Goal: Task Accomplishment & Management: Use online tool/utility

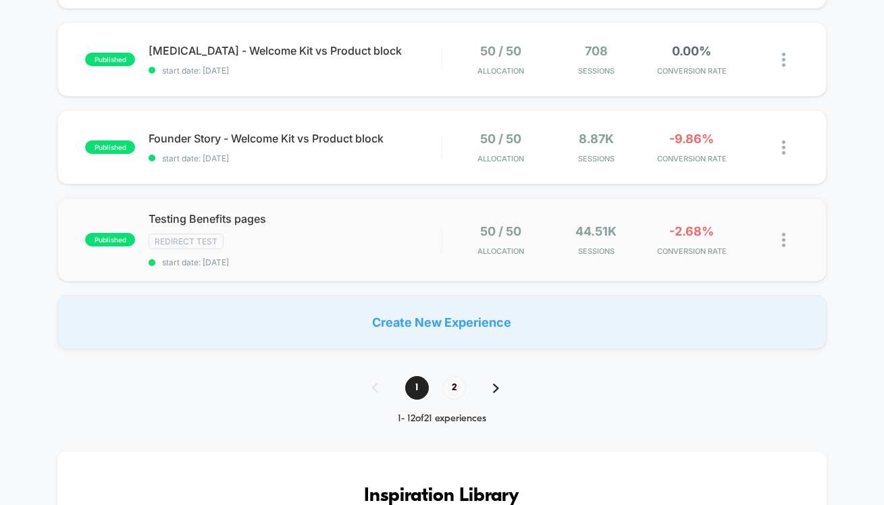
scroll to position [927, 0]
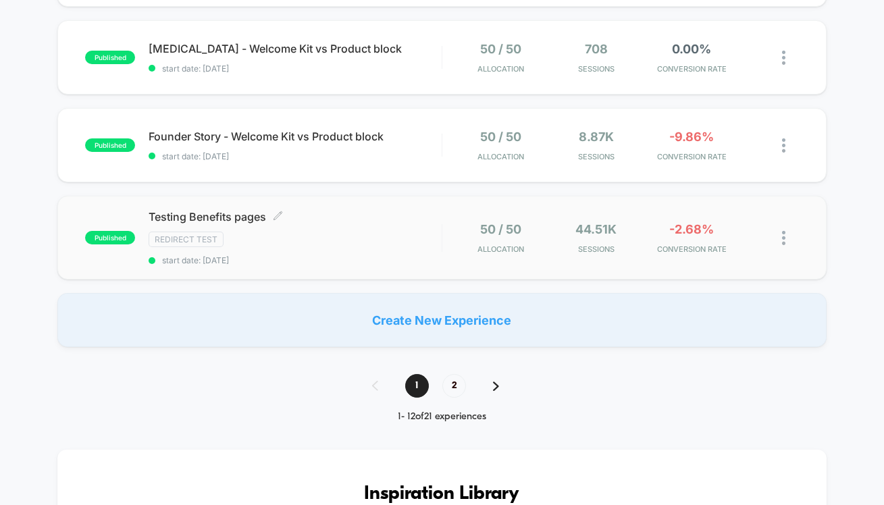
click at [329, 229] on div "Testing Benefits pages Click to edit experience details Click to edit experienc…" at bounding box center [295, 237] width 293 height 55
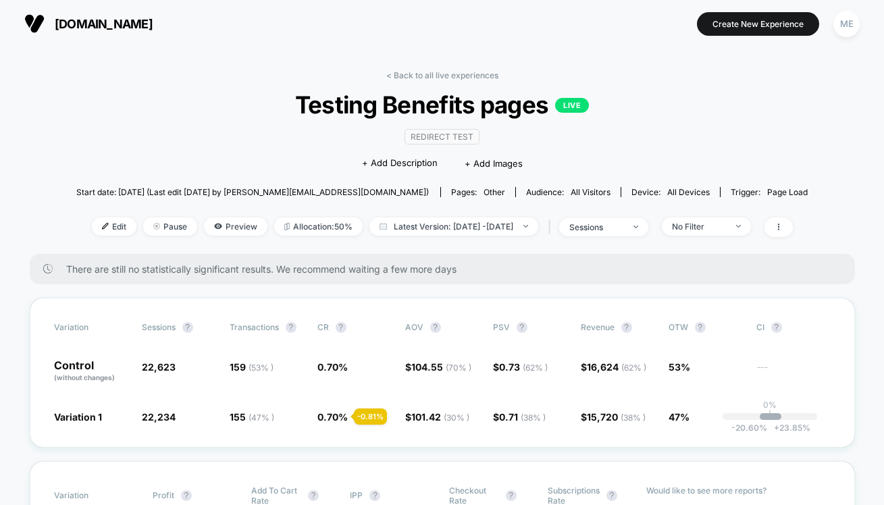
click at [113, 31] on button "[DOMAIN_NAME]" at bounding box center [88, 24] width 136 height 22
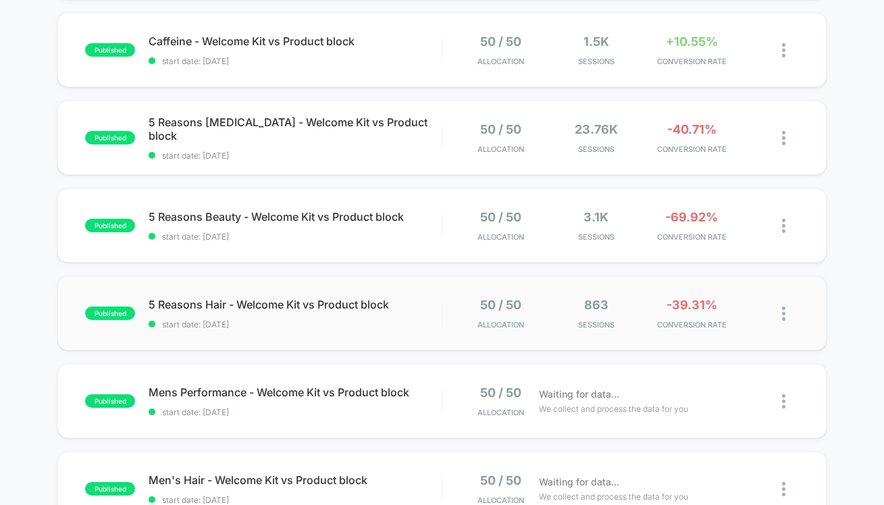
scroll to position [318, 0]
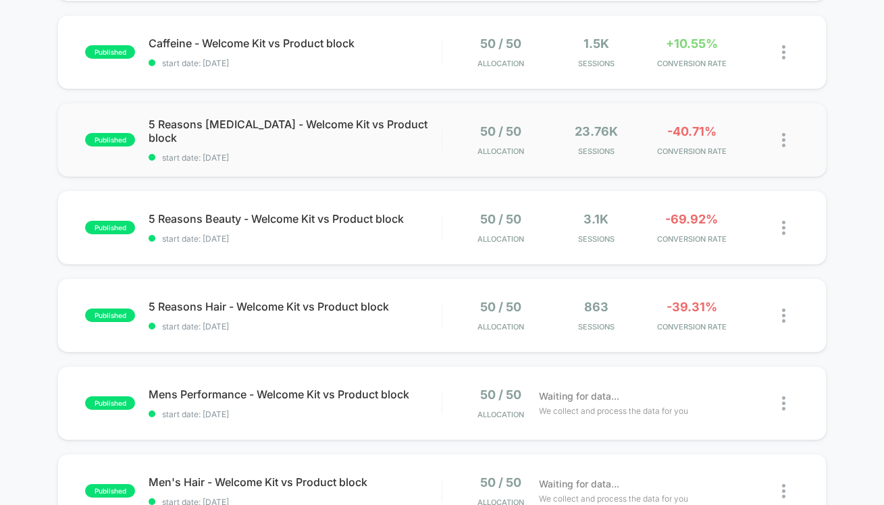
drag, startPoint x: 603, startPoint y: 336, endPoint x: 471, endPoint y: 116, distance: 256.1
click at [536, 207] on div "published Testing Welcome Kit LP vs PDP Redirect Test start date: [DATE] 20 / 8…" at bounding box center [442, 393] width 884 height 1127
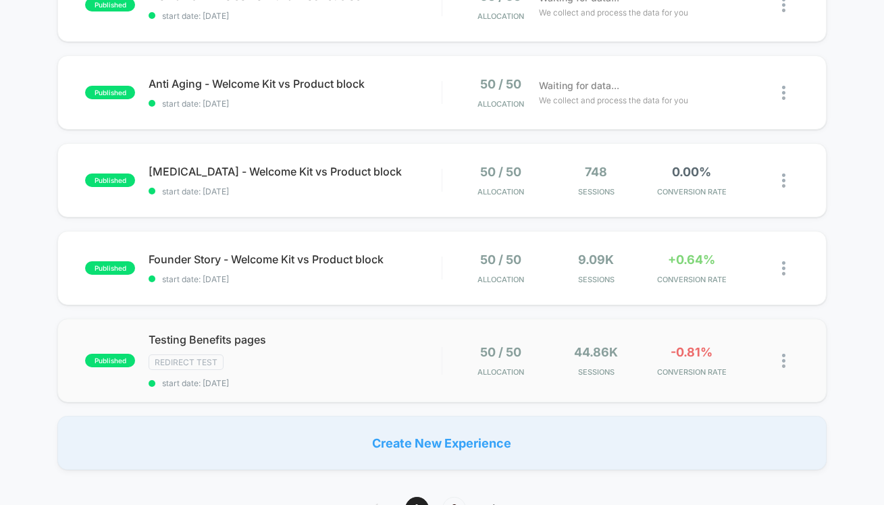
scroll to position [805, 0]
click at [355, 195] on div "published [MEDICAL_DATA] - Welcome Kit vs Product block start date: [DATE] 50 /…" at bounding box center [442, 180] width 770 height 74
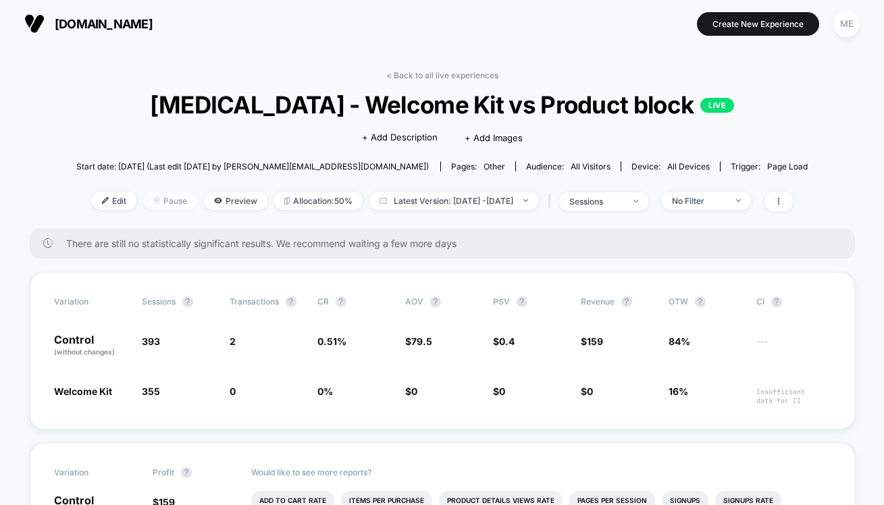
click at [143, 204] on span "Pause" at bounding box center [170, 201] width 54 height 18
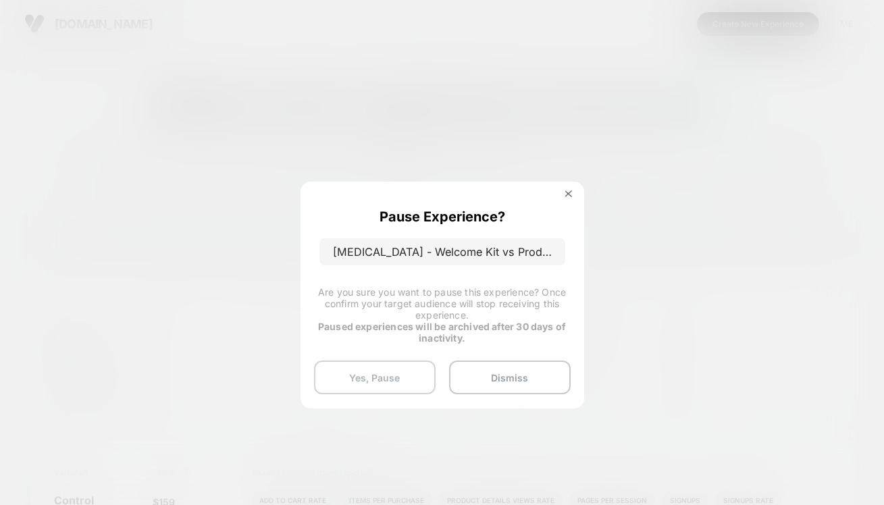
click at [385, 385] on button "Yes, Pause" at bounding box center [375, 378] width 122 height 34
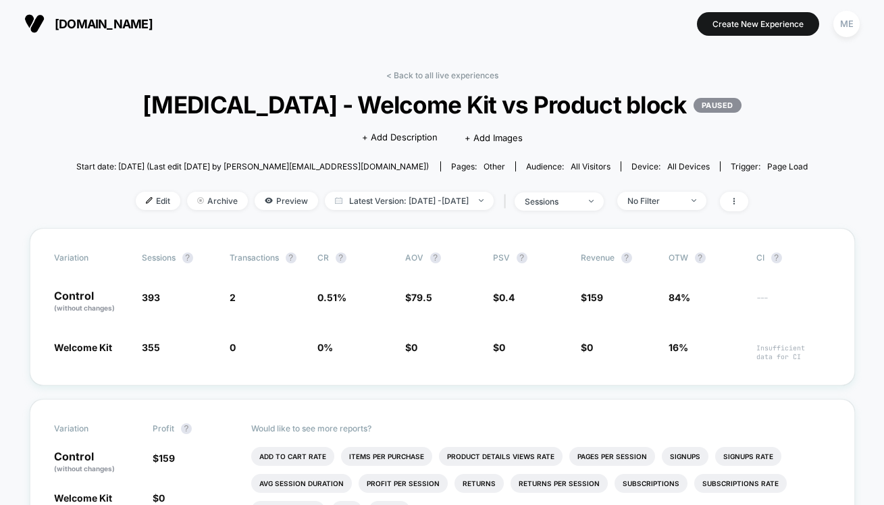
click at [73, 32] on button "[DOMAIN_NAME]" at bounding box center [88, 24] width 136 height 22
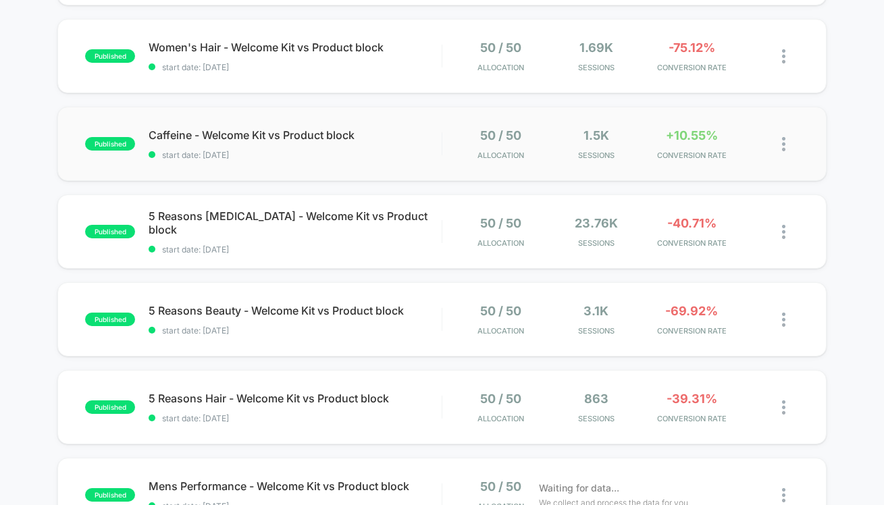
scroll to position [270, 0]
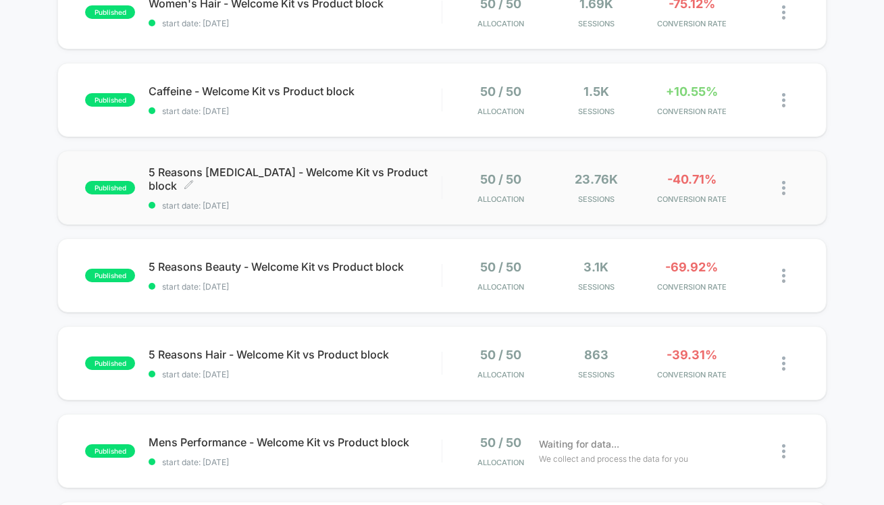
click at [307, 190] on span "5 Reasons [MEDICAL_DATA] - Welcome Kit vs Product block Click to edit experienc…" at bounding box center [295, 179] width 293 height 27
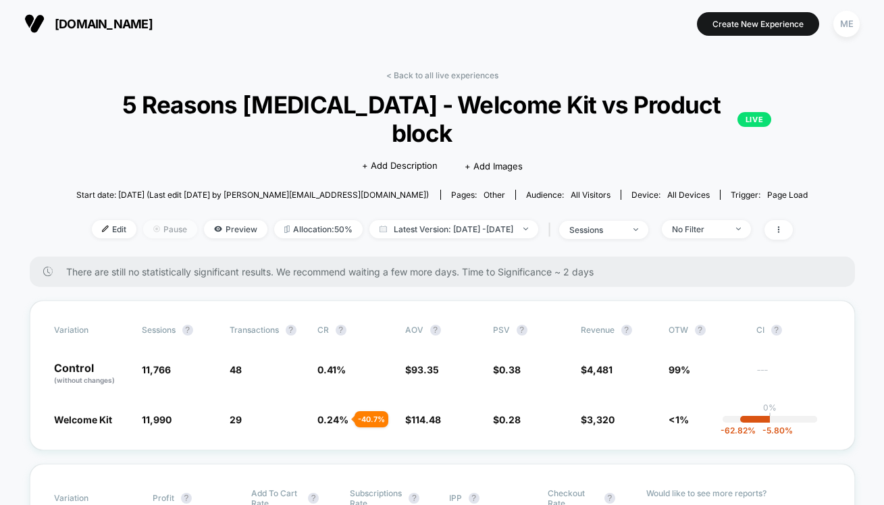
click at [147, 220] on span "Pause" at bounding box center [170, 229] width 54 height 18
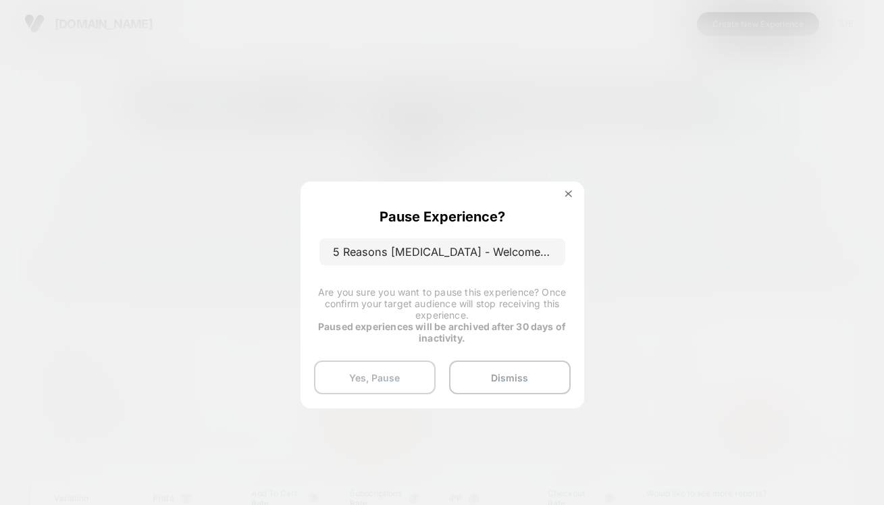
click at [391, 368] on button "Yes, Pause" at bounding box center [375, 378] width 122 height 34
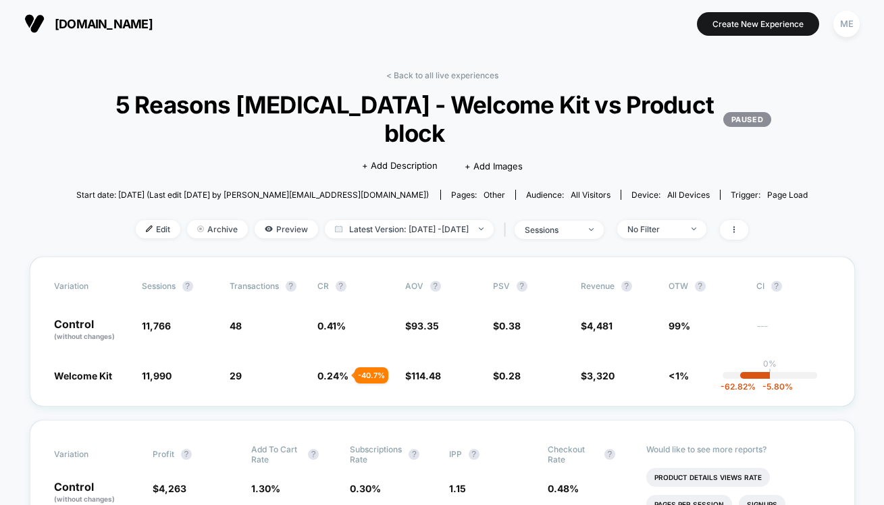
click at [75, 26] on span "[DOMAIN_NAME]" at bounding box center [104, 24] width 98 height 14
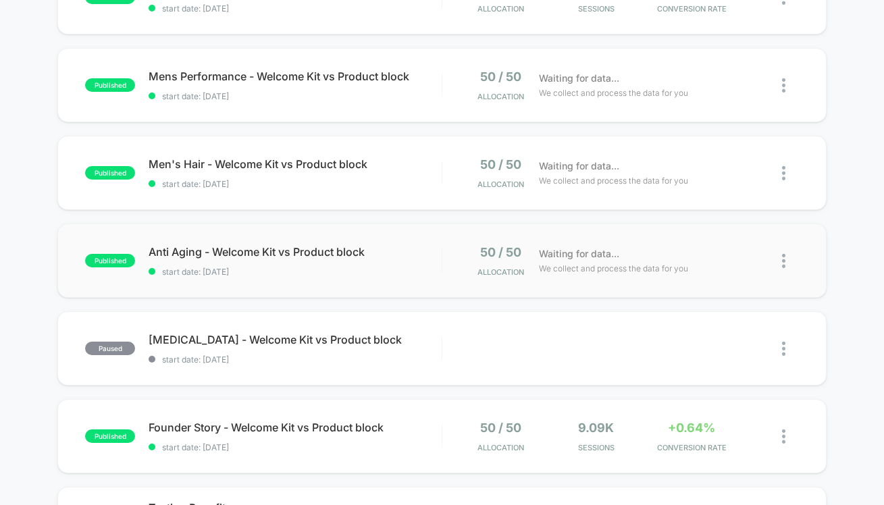
scroll to position [814, 0]
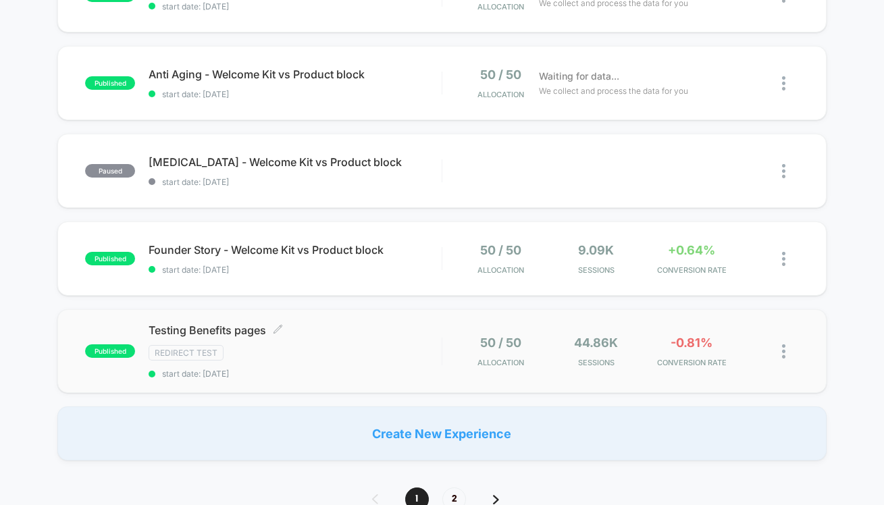
click at [393, 359] on div "Testing Benefits pages Click to edit experience details Click to edit experienc…" at bounding box center [295, 351] width 293 height 55
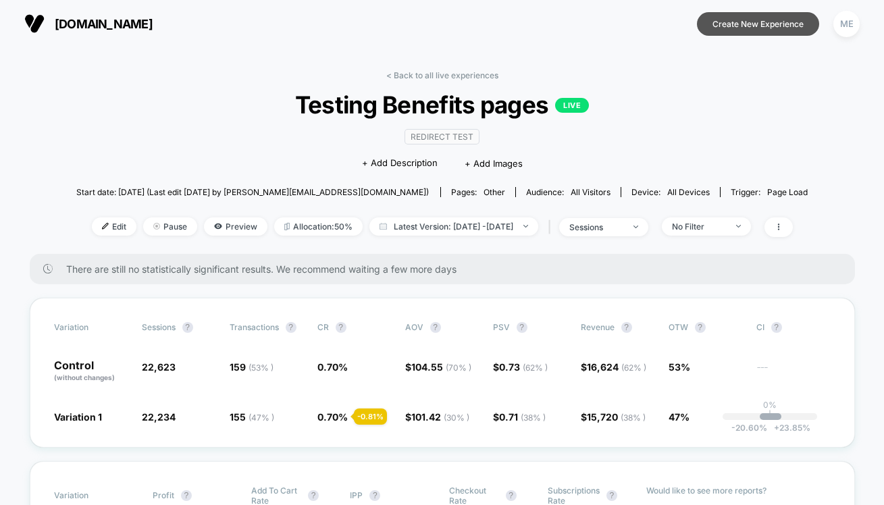
click at [760, 26] on button "Create New Experience" at bounding box center [758, 24] width 122 height 24
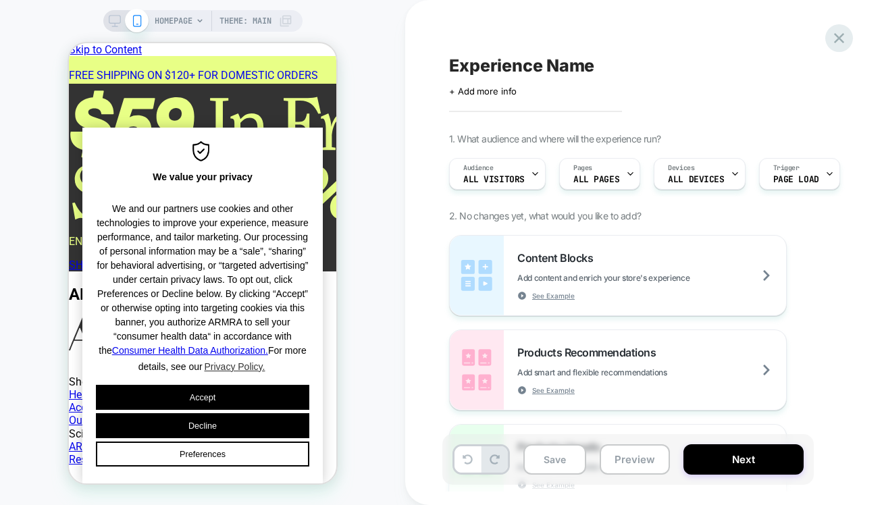
click at [835, 39] on icon at bounding box center [839, 38] width 18 height 18
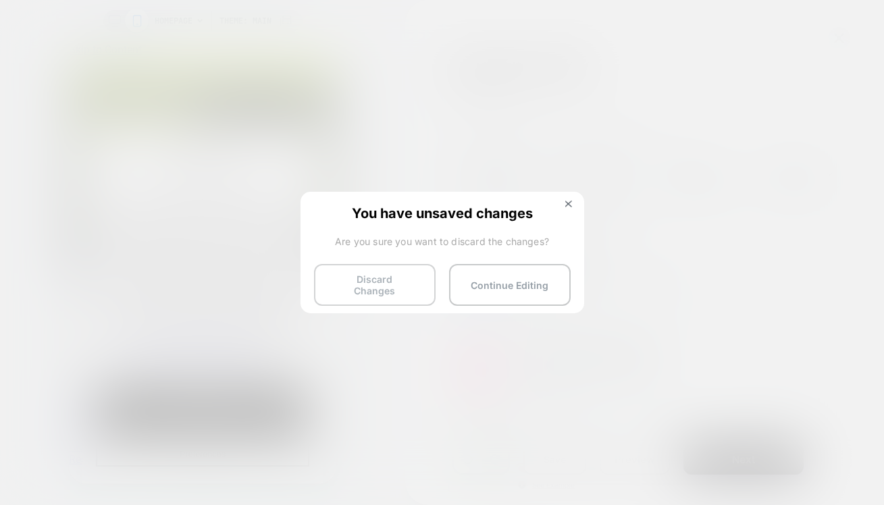
click at [355, 280] on button "Discard Changes" at bounding box center [375, 285] width 122 height 42
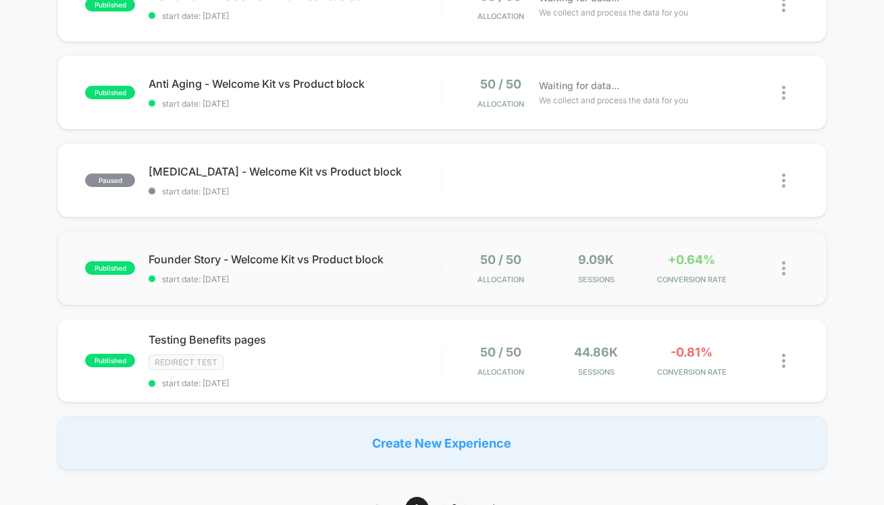
scroll to position [805, 0]
click at [366, 344] on div "Testing Benefits pages Click to edit experience details Click to edit experienc…" at bounding box center [295, 359] width 293 height 55
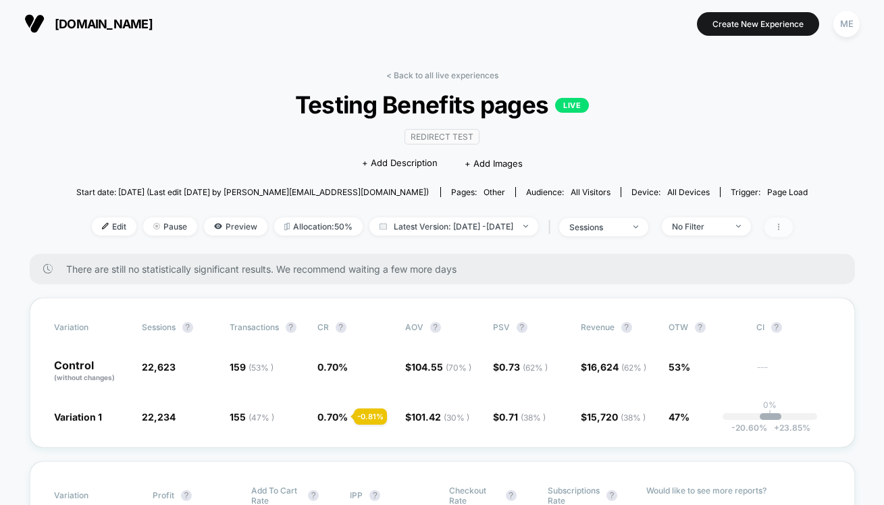
click at [783, 229] on icon at bounding box center [779, 227] width 8 height 8
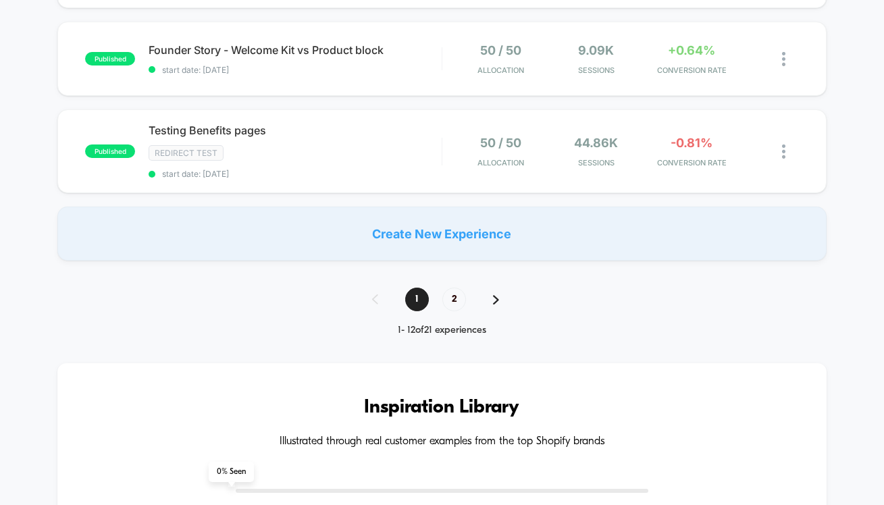
scroll to position [786, 0]
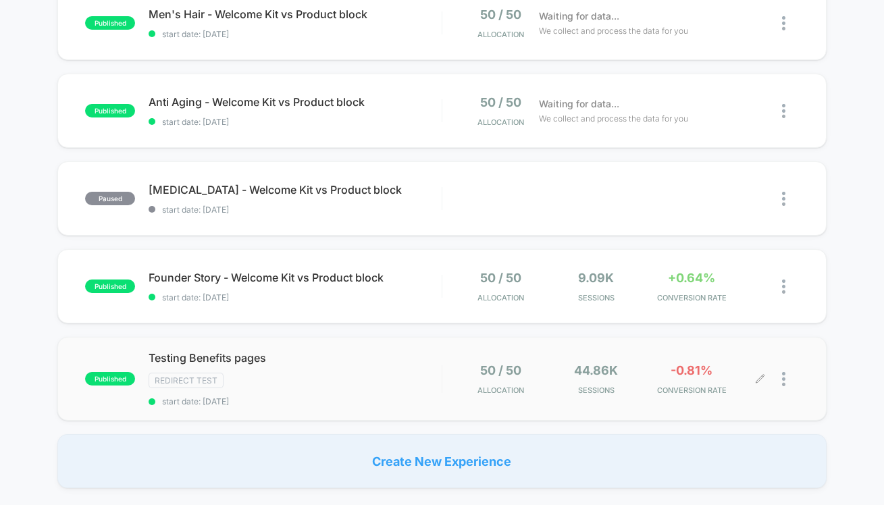
click at [774, 374] on div at bounding box center [780, 380] width 38 height 32
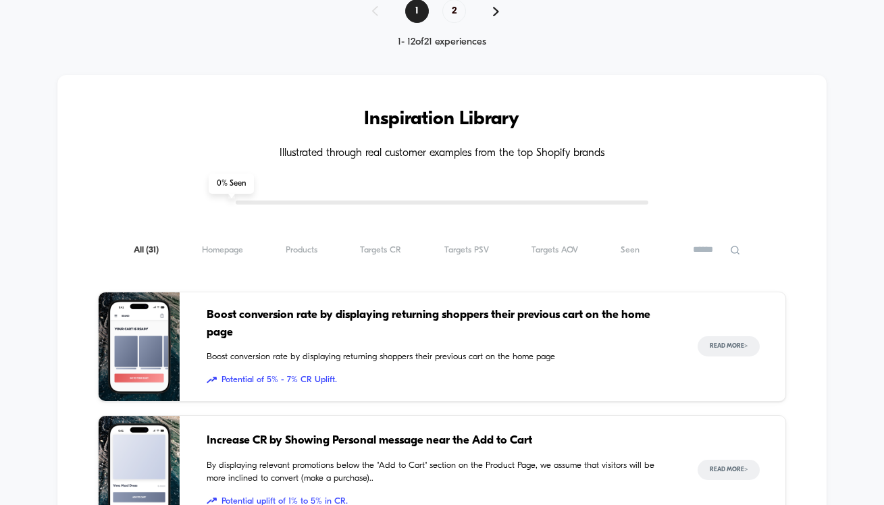
scroll to position [1055, 0]
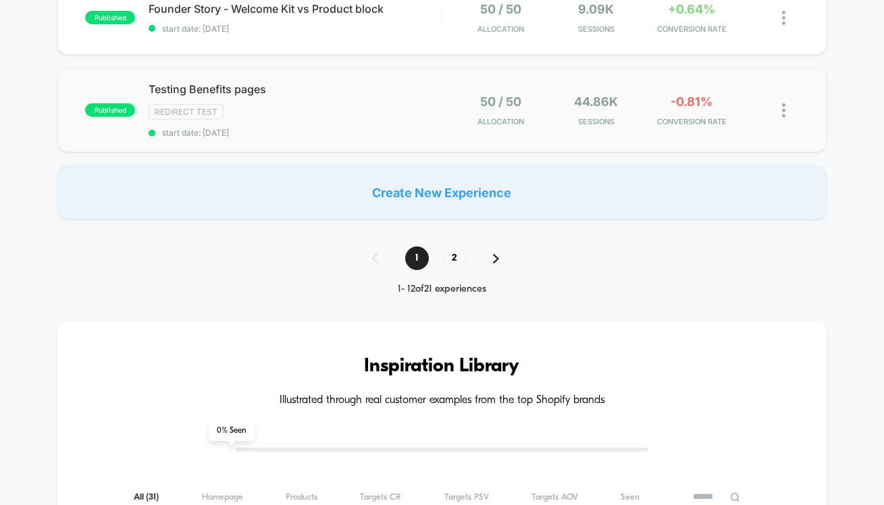
click at [785, 109] on img at bounding box center [783, 110] width 3 height 14
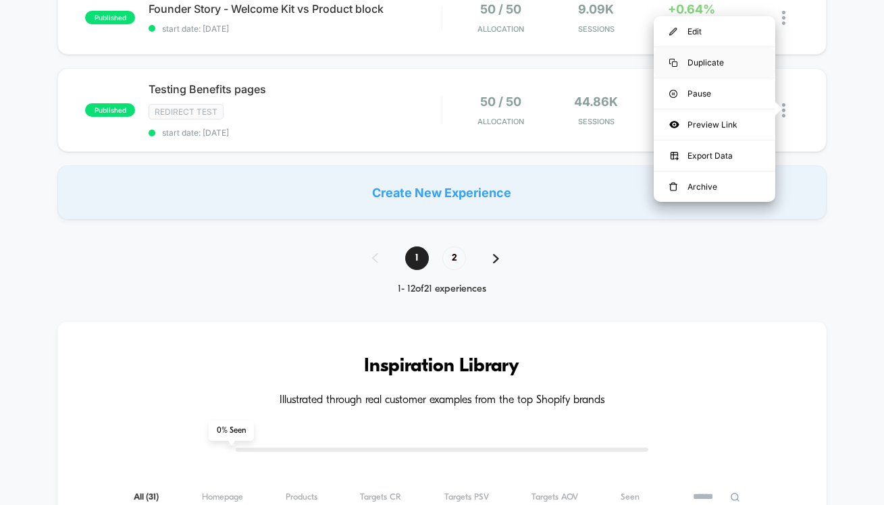
click at [720, 60] on div "Duplicate" at bounding box center [715, 62] width 122 height 30
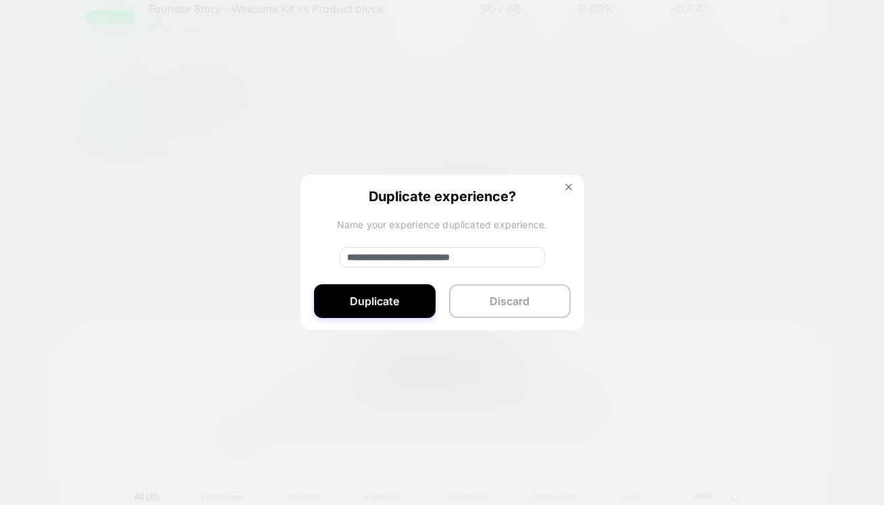
click at [383, 257] on input "**********" at bounding box center [442, 257] width 205 height 20
type input "**********"
click at [389, 312] on button "Duplicate" at bounding box center [375, 301] width 122 height 34
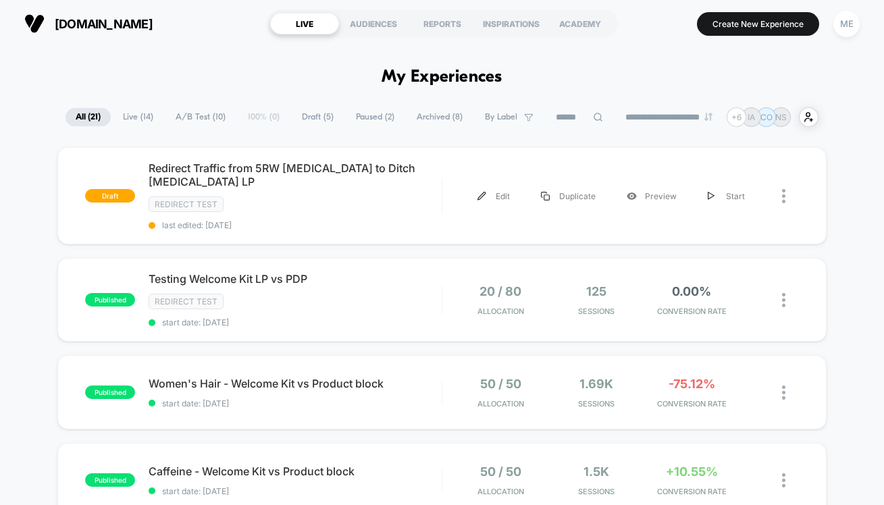
click at [501, 189] on div "Edit" at bounding box center [494, 196] width 64 height 30
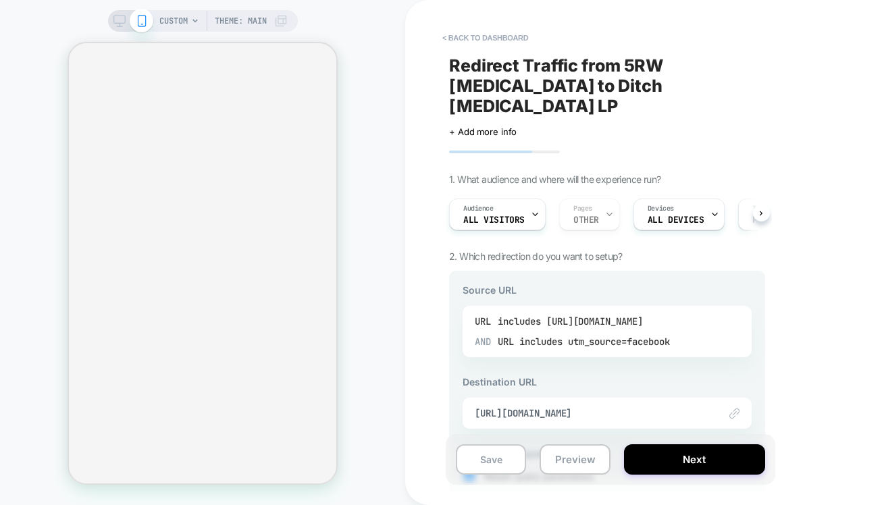
click at [553, 311] on div "includes [URL][DOMAIN_NAME]" at bounding box center [570, 321] width 145 height 20
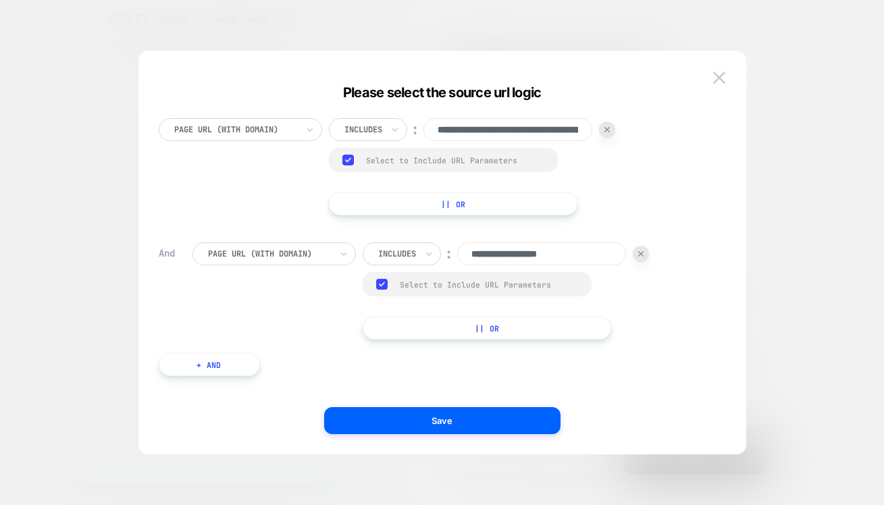
click at [484, 128] on input "**********" at bounding box center [508, 129] width 169 height 23
paste input "***"
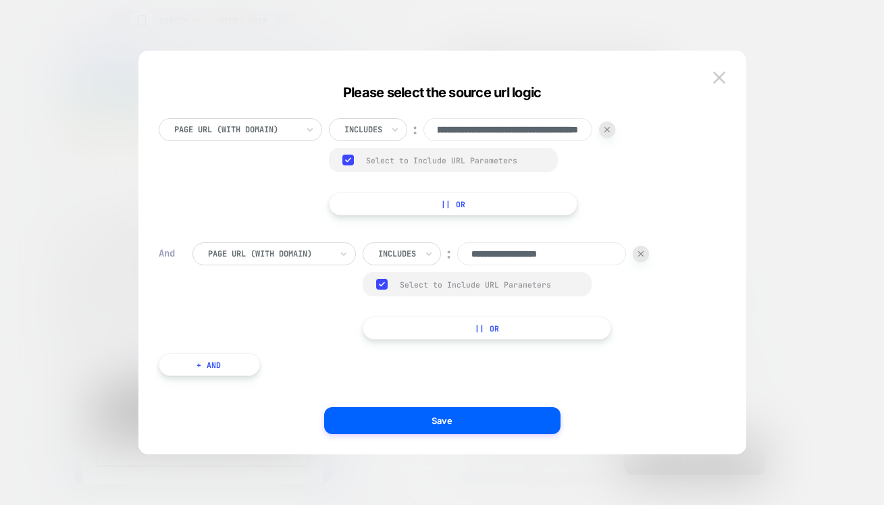
scroll to position [1, 0]
type input "**********"
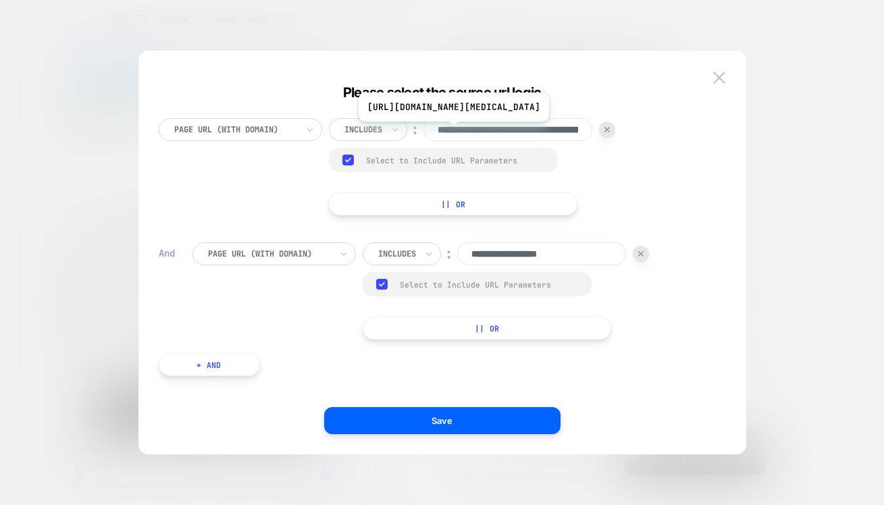
click at [489, 132] on input "**********" at bounding box center [508, 129] width 169 height 23
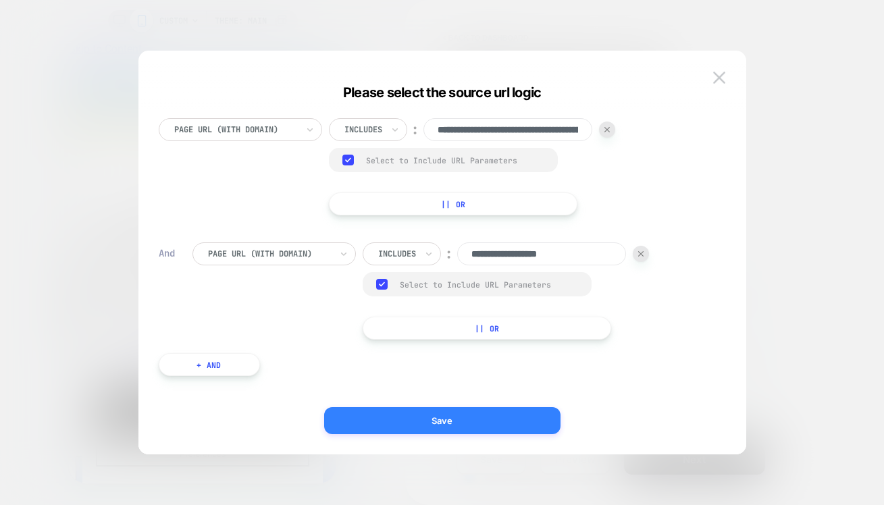
click at [472, 429] on button "Save" at bounding box center [442, 420] width 236 height 27
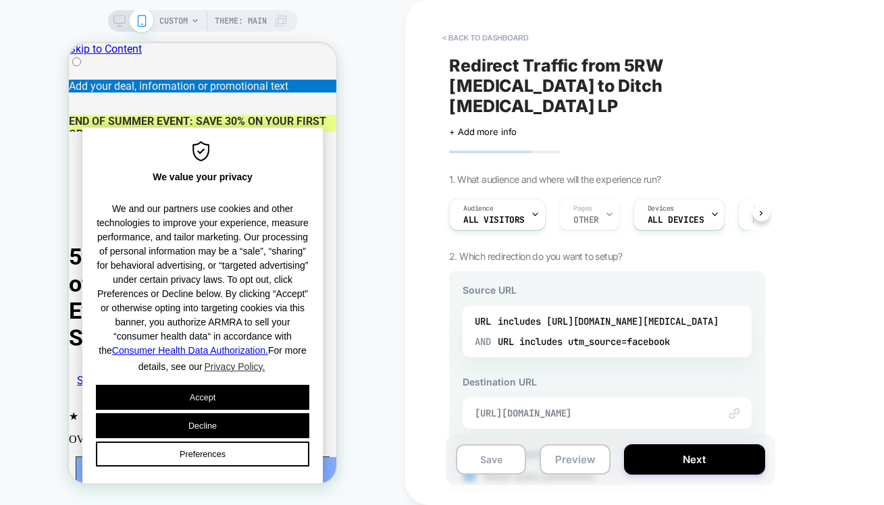
click at [542, 407] on span "[URL][DOMAIN_NAME]" at bounding box center [590, 413] width 231 height 12
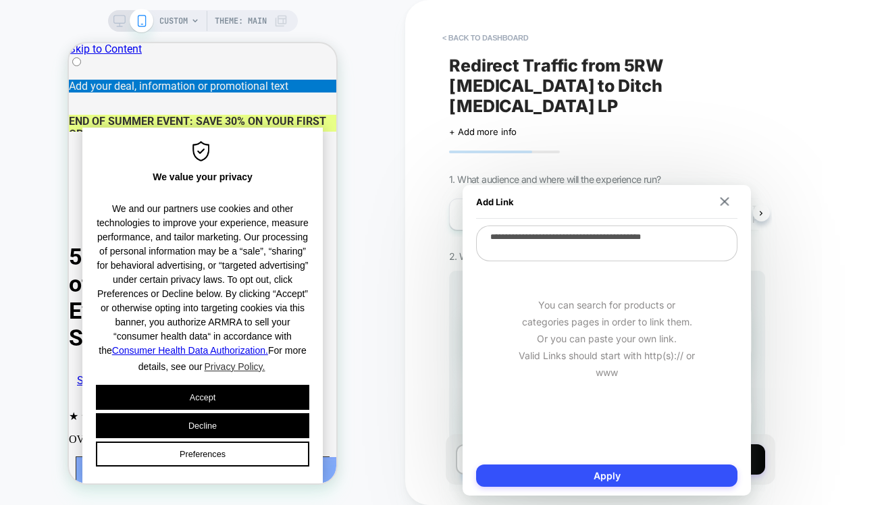
click at [566, 245] on textarea "**********" at bounding box center [606, 244] width 261 height 36
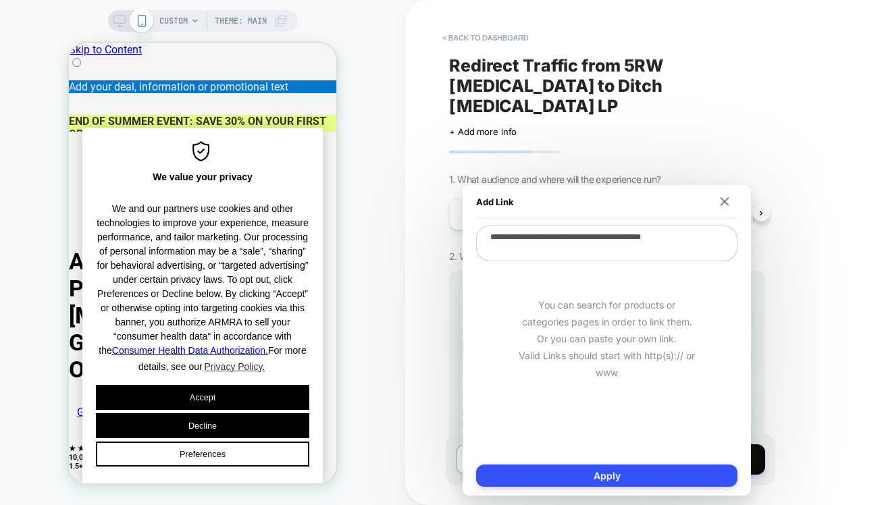
scroll to position [1, 0]
paste textarea "****"
type textarea "*"
type textarea "**********"
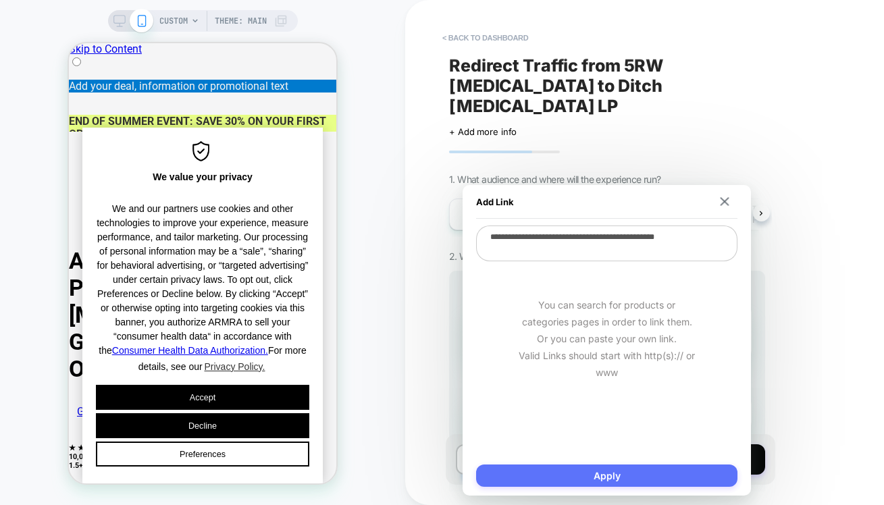
click at [616, 480] on button "Apply" at bounding box center [606, 476] width 261 height 22
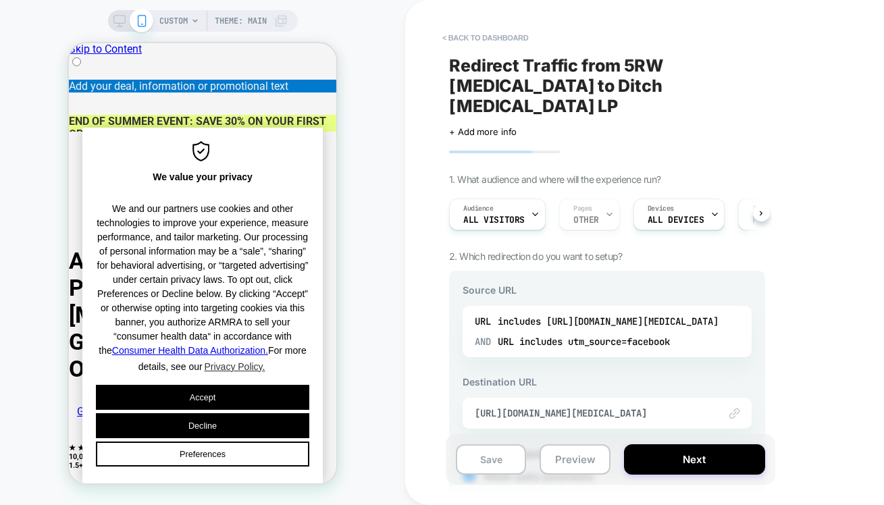
scroll to position [0, 0]
click at [505, 464] on button "Save" at bounding box center [491, 460] width 70 height 30
click at [674, 462] on button "Next" at bounding box center [694, 460] width 141 height 30
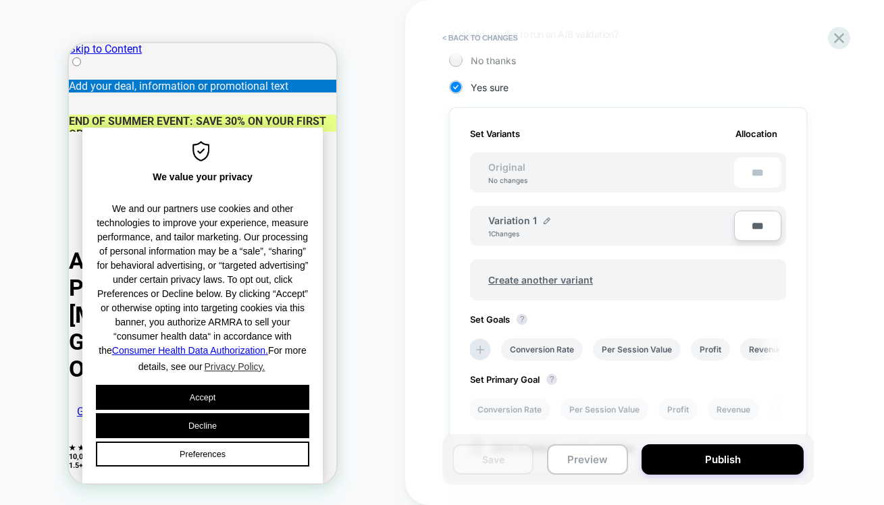
scroll to position [341, 0]
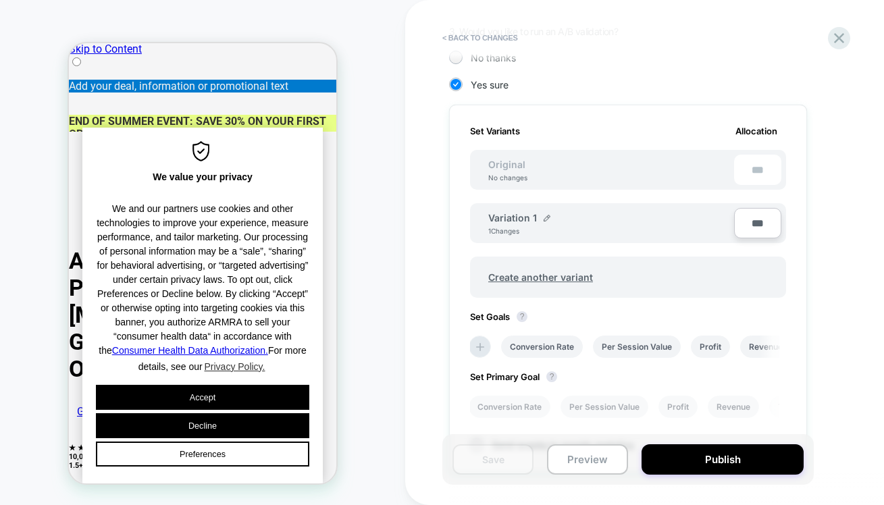
click at [766, 224] on input "***" at bounding box center [757, 223] width 47 height 30
type input "***"
type input "**"
type input "***"
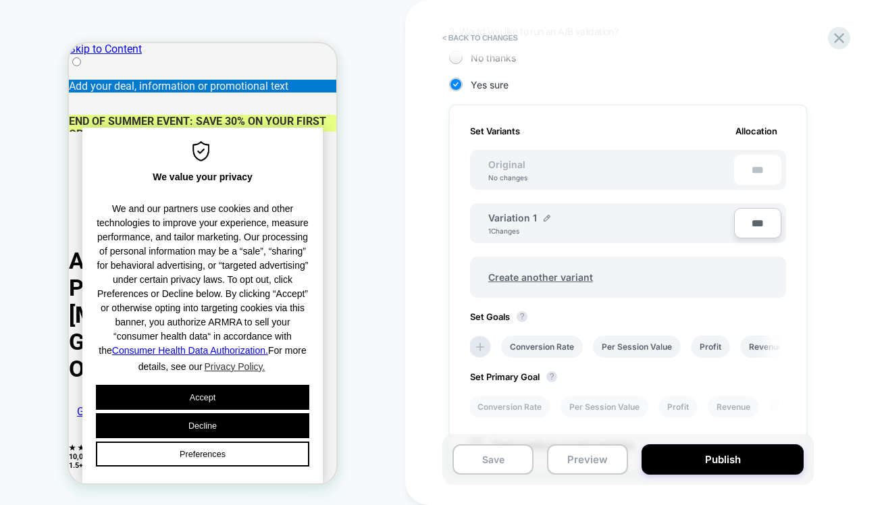
type input "**"
type input "****"
click at [833, 203] on div "1. What audience and where will the experience run? Audience All Visitors Pages…" at bounding box center [695, 199] width 493 height 773
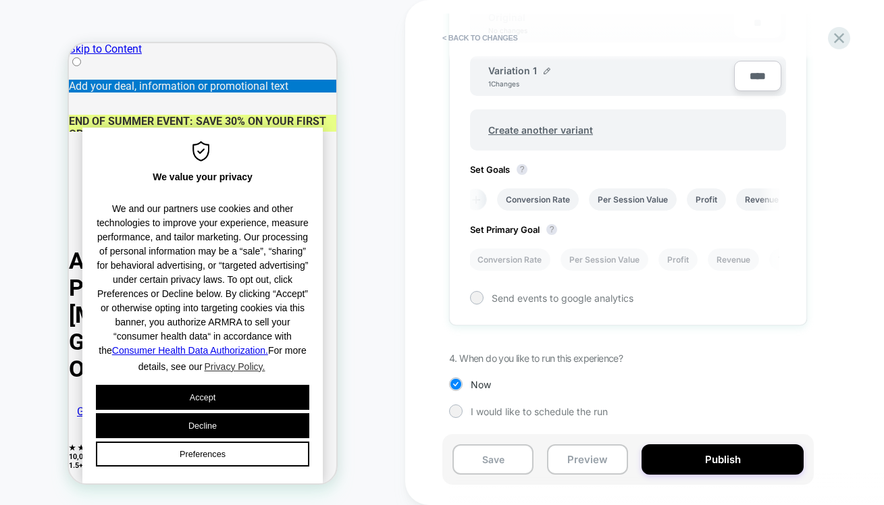
scroll to position [489, 0]
click at [607, 457] on button "Preview" at bounding box center [587, 460] width 81 height 30
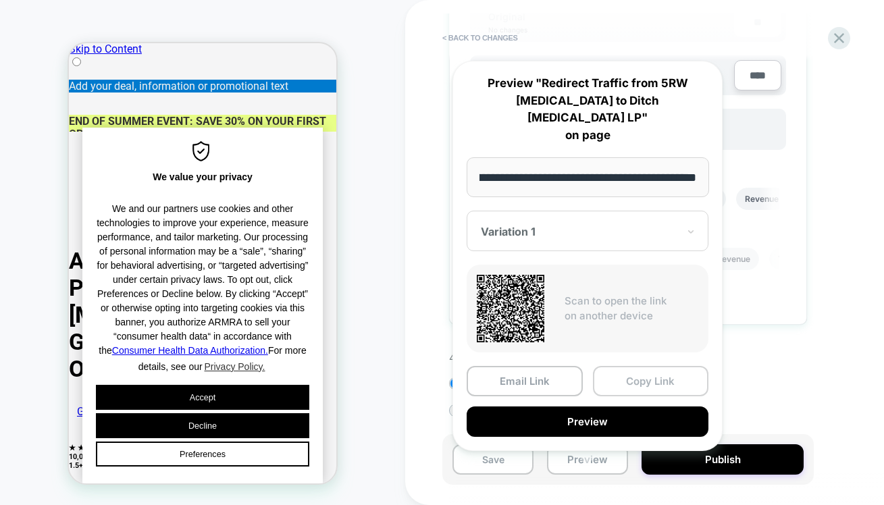
scroll to position [0, 0]
click at [634, 367] on button "Copy Link" at bounding box center [651, 381] width 116 height 30
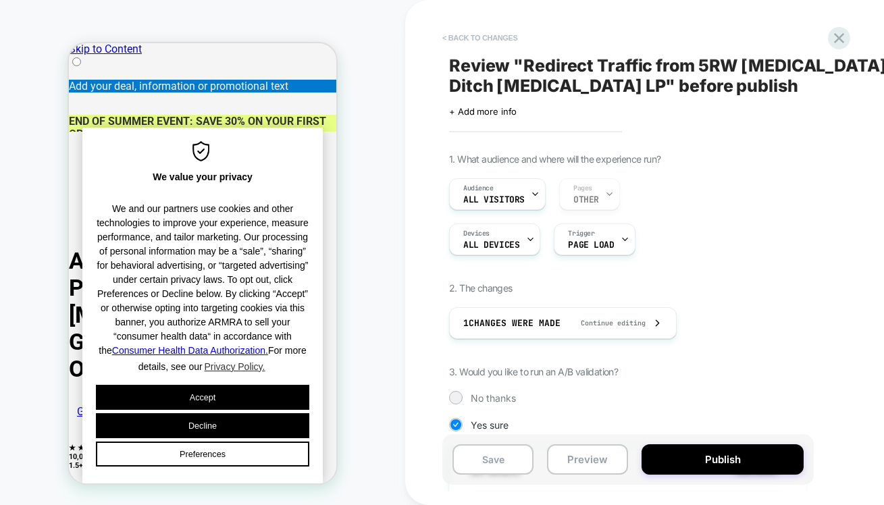
click at [461, 39] on button "< Back to changes" at bounding box center [480, 38] width 89 height 22
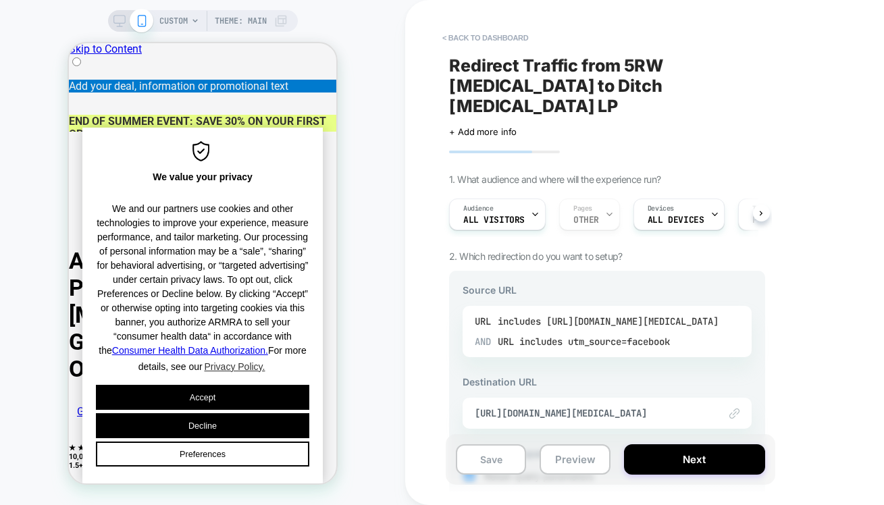
click at [618, 311] on div "includes [URL][DOMAIN_NAME][MEDICAL_DATA]" at bounding box center [608, 321] width 221 height 20
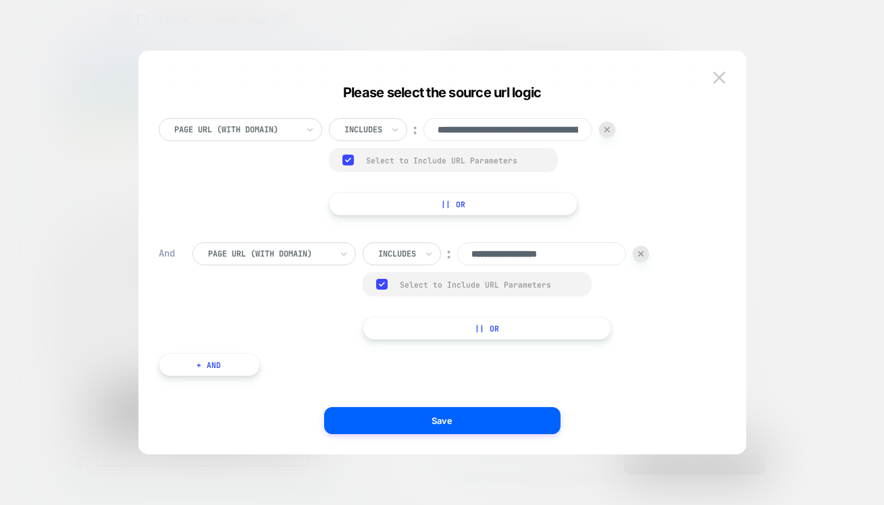
click at [476, 417] on button "Save" at bounding box center [442, 420] width 236 height 27
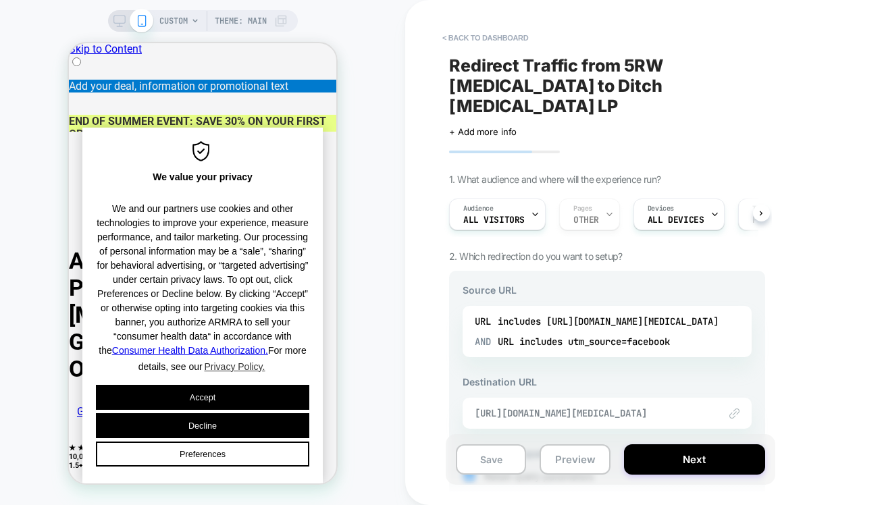
click at [622, 407] on span "[URL][DOMAIN_NAME][MEDICAL_DATA]" at bounding box center [590, 413] width 231 height 12
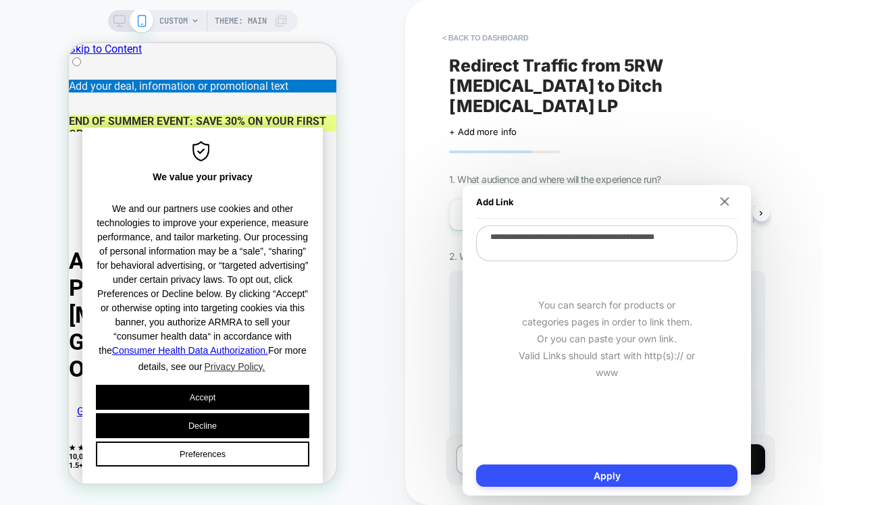
click at [728, 208] on div "Add Link" at bounding box center [606, 202] width 261 height 34
click at [730, 202] on button at bounding box center [725, 201] width 13 height 9
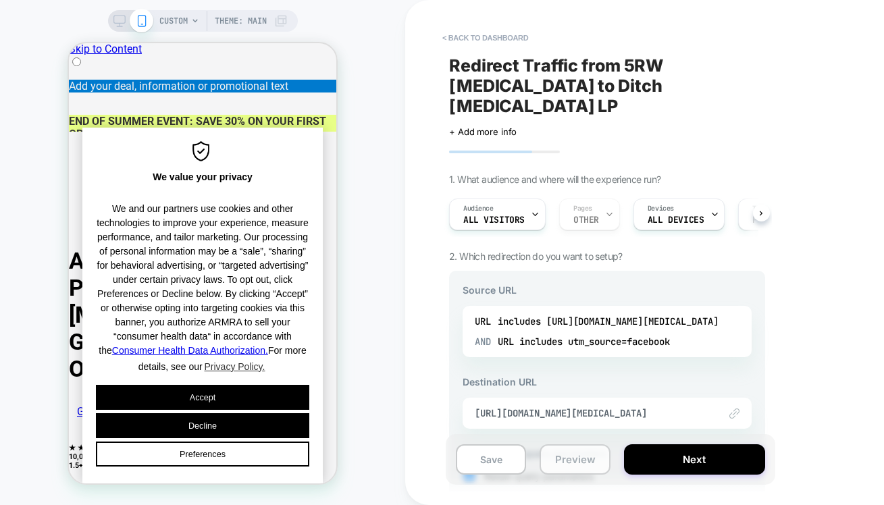
click at [602, 457] on button "Preview" at bounding box center [575, 460] width 70 height 30
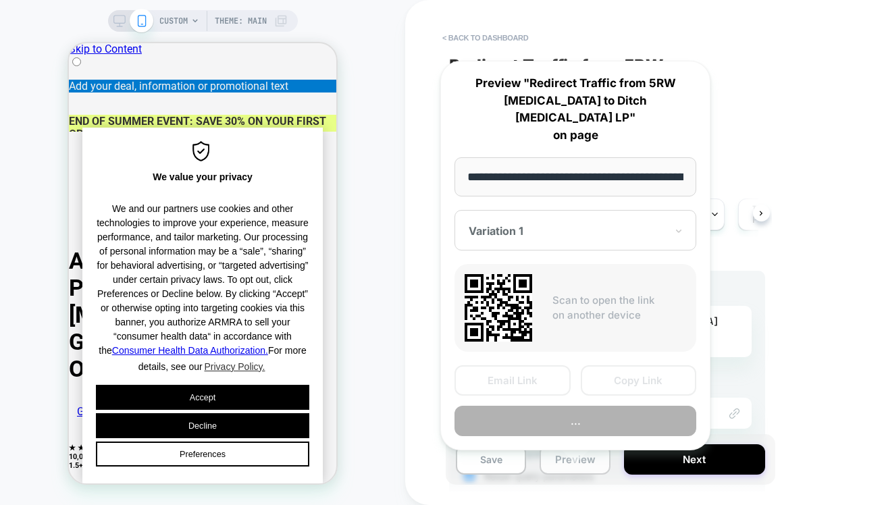
scroll to position [0, 157]
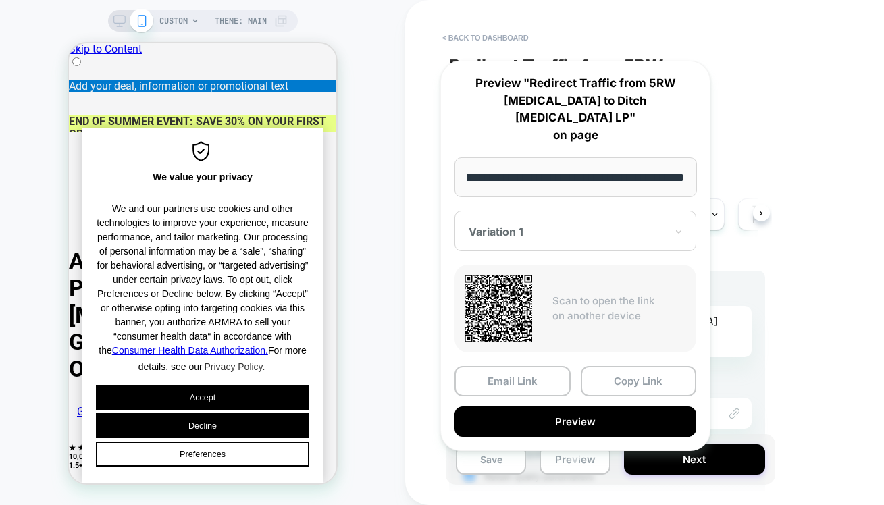
click at [649, 167] on input "**********" at bounding box center [576, 177] width 243 height 40
click at [627, 366] on button "Copy Link" at bounding box center [639, 381] width 116 height 30
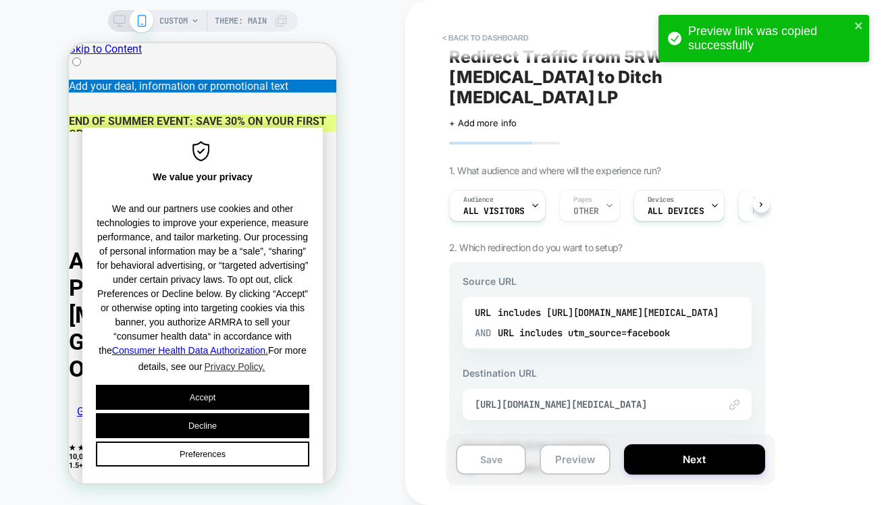
scroll to position [23, 0]
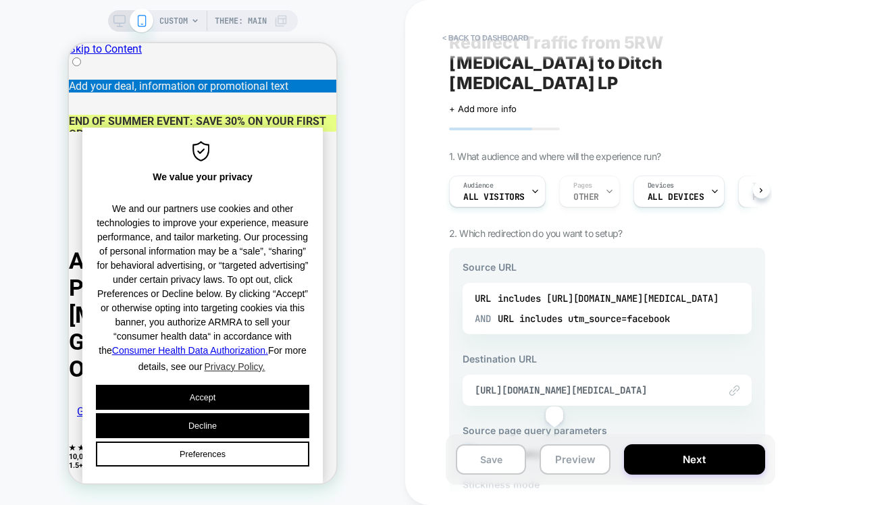
click at [555, 448] on span "Retain query parameters" at bounding box center [538, 453] width 109 height 11
drag, startPoint x: 474, startPoint y: 466, endPoint x: 686, endPoint y: 430, distance: 215.2
click at [509, 466] on button "Save" at bounding box center [491, 460] width 70 height 30
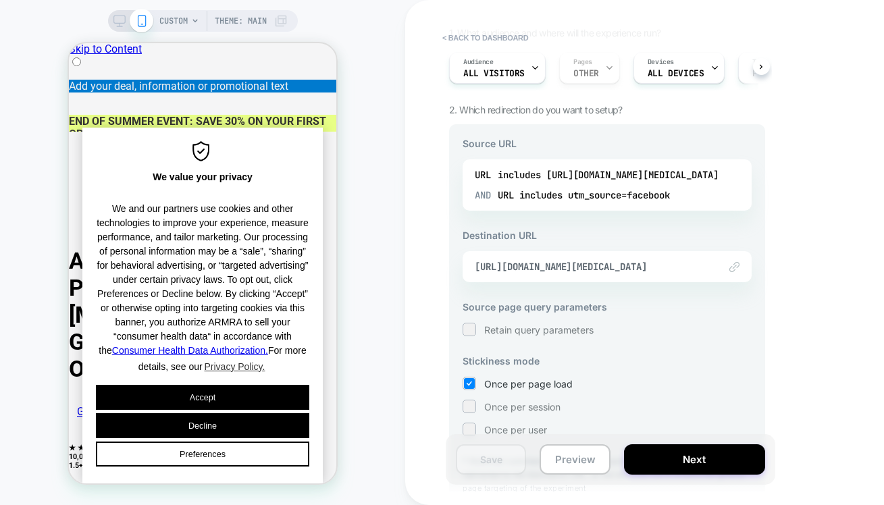
scroll to position [151, 0]
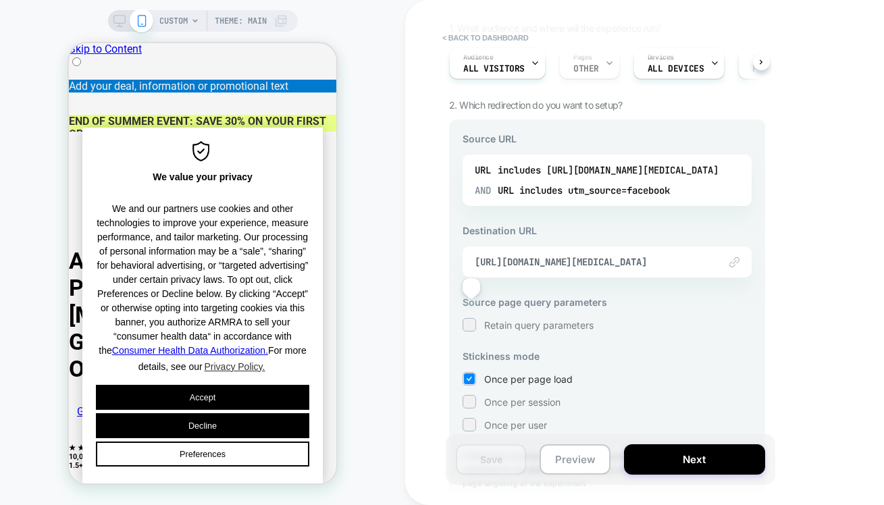
click at [472, 320] on div at bounding box center [469, 325] width 10 height 10
click at [483, 462] on button "Save" at bounding box center [491, 460] width 70 height 30
click at [449, 36] on button "< back to dashboard" at bounding box center [485, 38] width 99 height 22
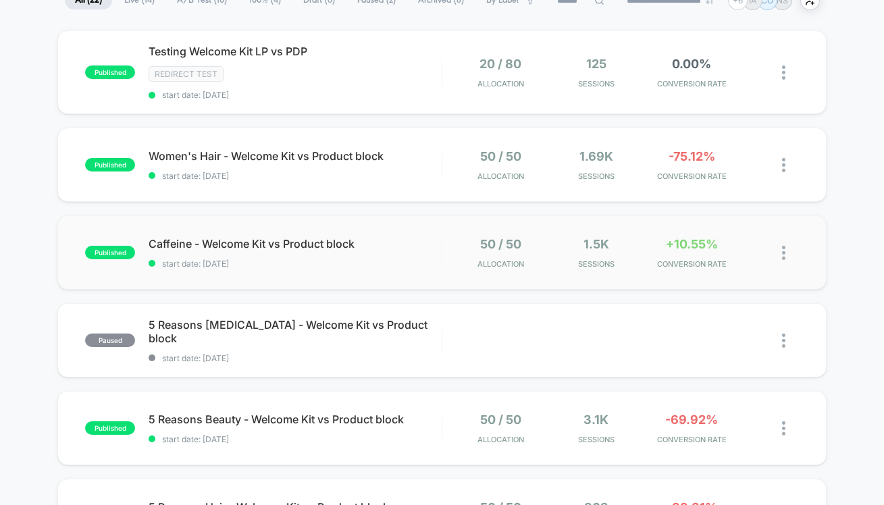
scroll to position [118, 0]
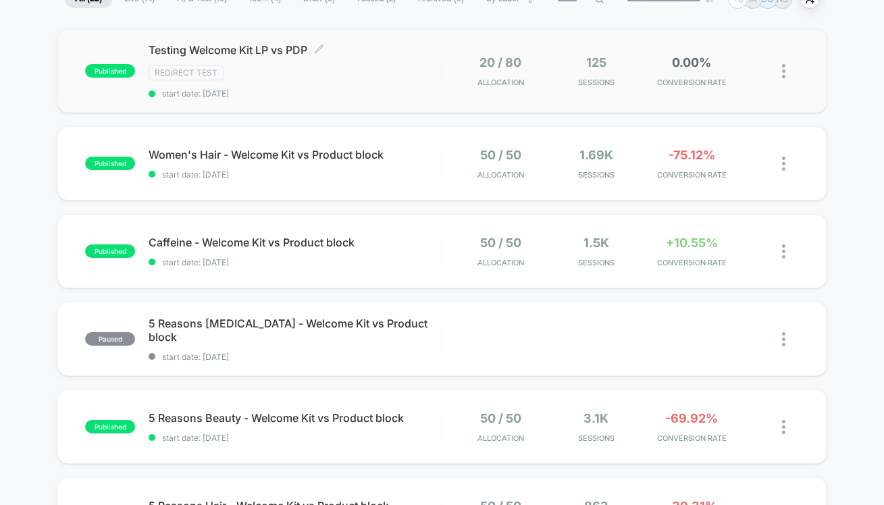
click at [334, 80] on div "Testing Welcome Kit LP vs PDP Click to edit experience details Click to edit ex…" at bounding box center [295, 70] width 293 height 55
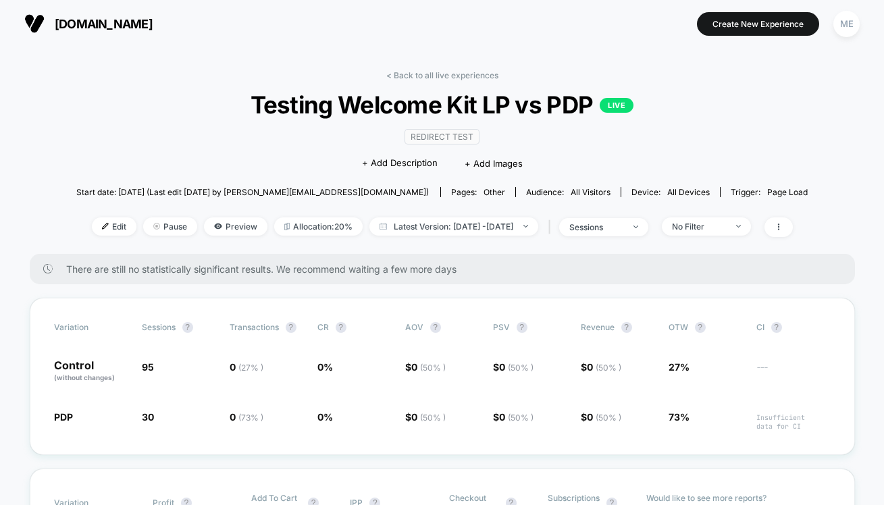
drag, startPoint x: 95, startPoint y: 223, endPoint x: 107, endPoint y: 222, distance: 12.2
click at [95, 223] on span "Edit" at bounding box center [114, 227] width 45 height 18
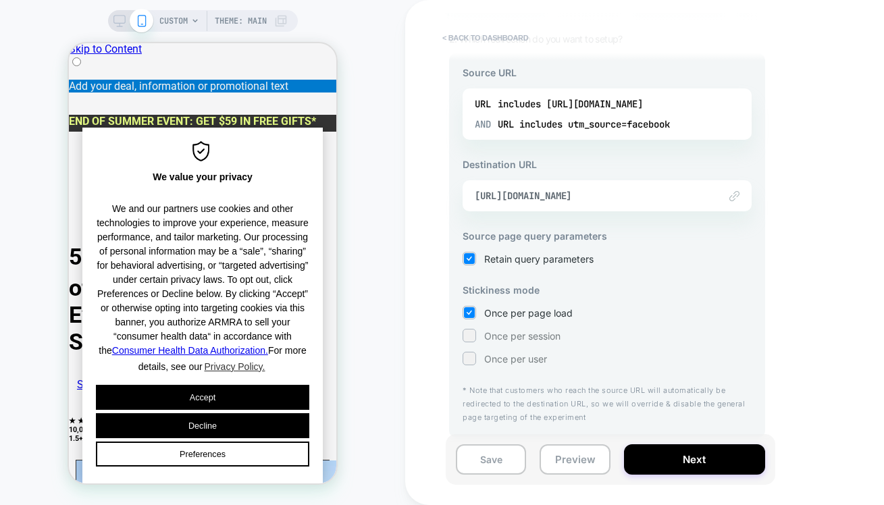
click at [495, 33] on button "< back to dashboard" at bounding box center [485, 38] width 99 height 22
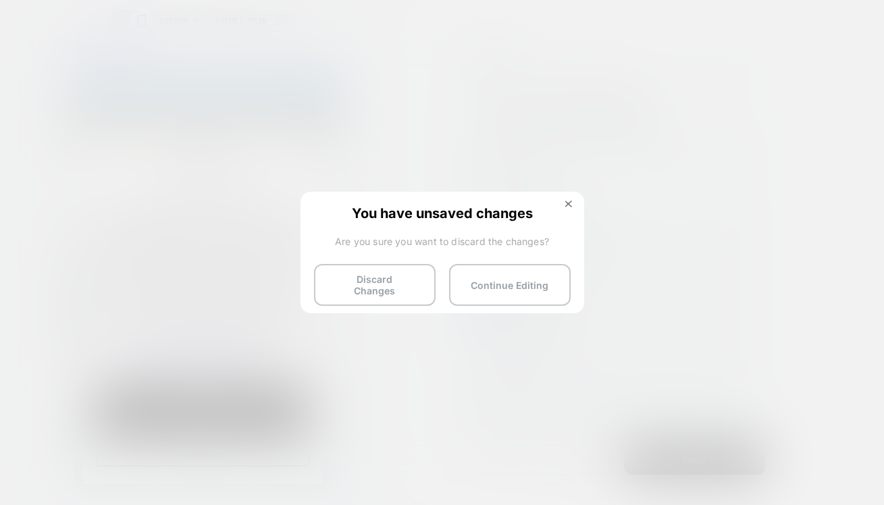
click at [448, 279] on div "Discard Changes Continue Editing" at bounding box center [442, 281] width 257 height 34
click at [410, 275] on button "Discard Changes" at bounding box center [375, 285] width 122 height 42
